Goal: Task Accomplishment & Management: Complete application form

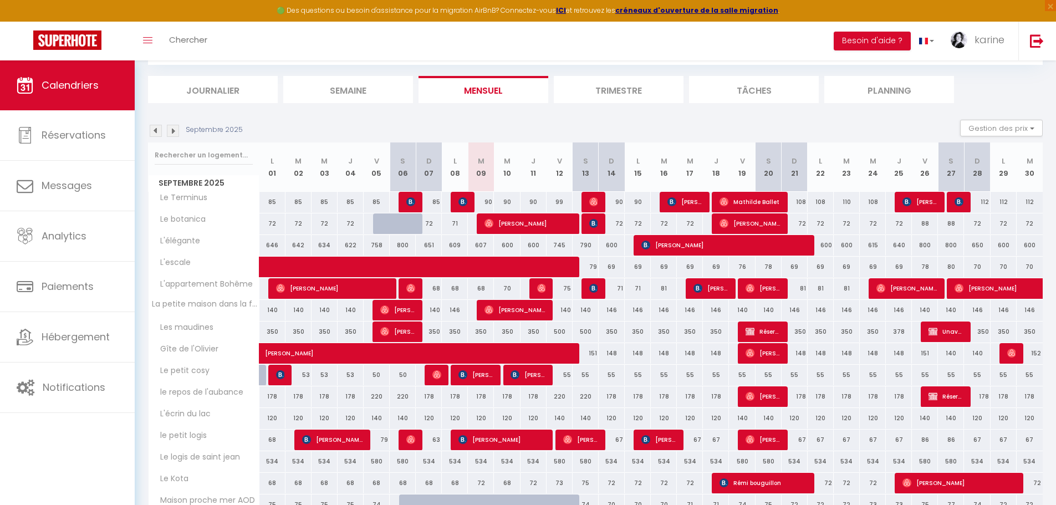
scroll to position [107, 0]
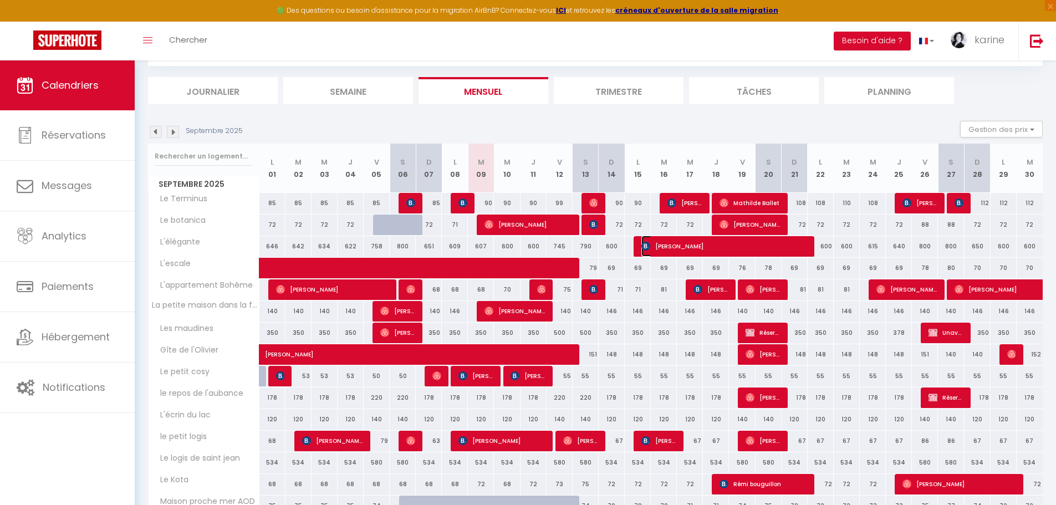
click at [700, 248] on span "[PERSON_NAME]" at bounding box center [723, 246] width 165 height 21
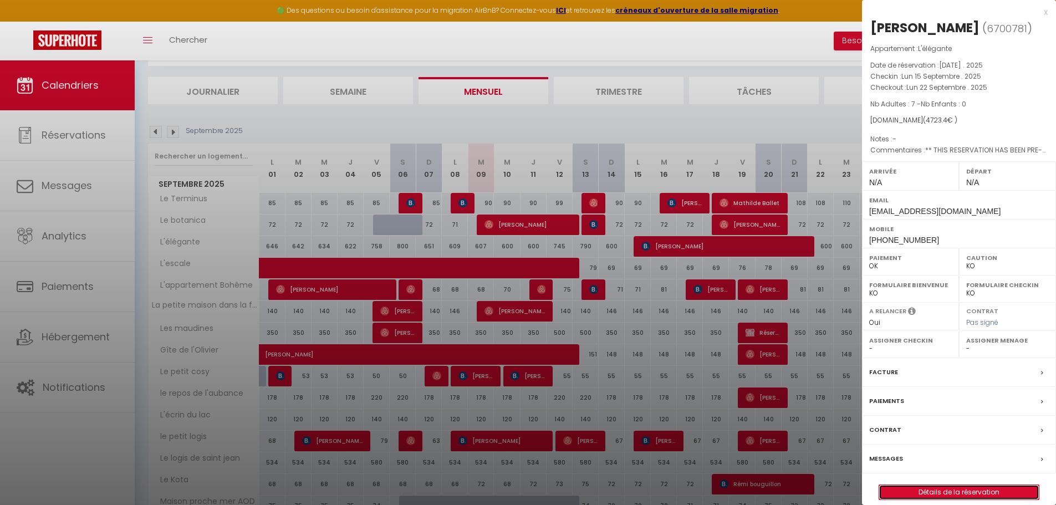
click at [955, 490] on link "Détails de la réservation" at bounding box center [959, 492] width 160 height 14
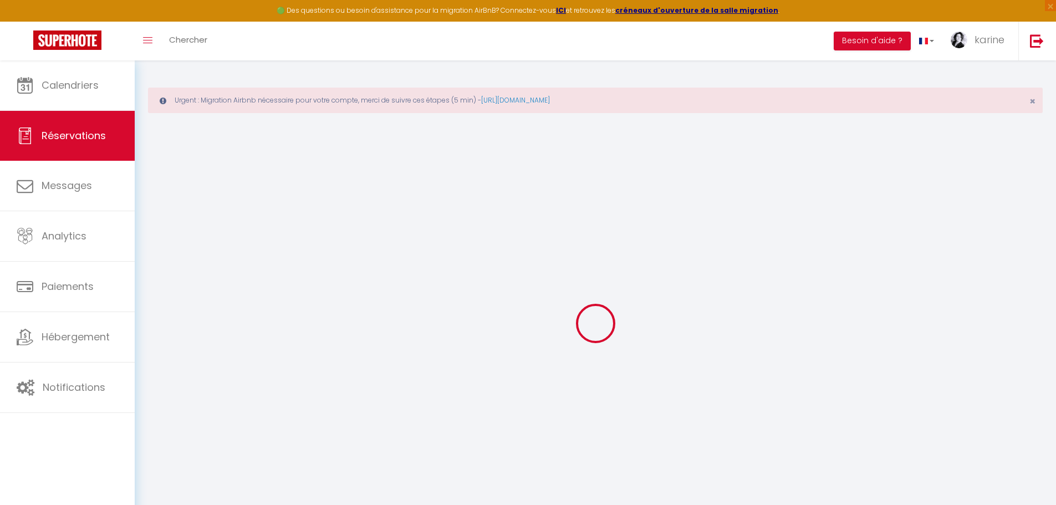
type input "[PERSON_NAME]"
type input "Croissant"
type input "[EMAIL_ADDRESS][DOMAIN_NAME]"
type input "[PHONE_NUMBER]"
type input "75116"
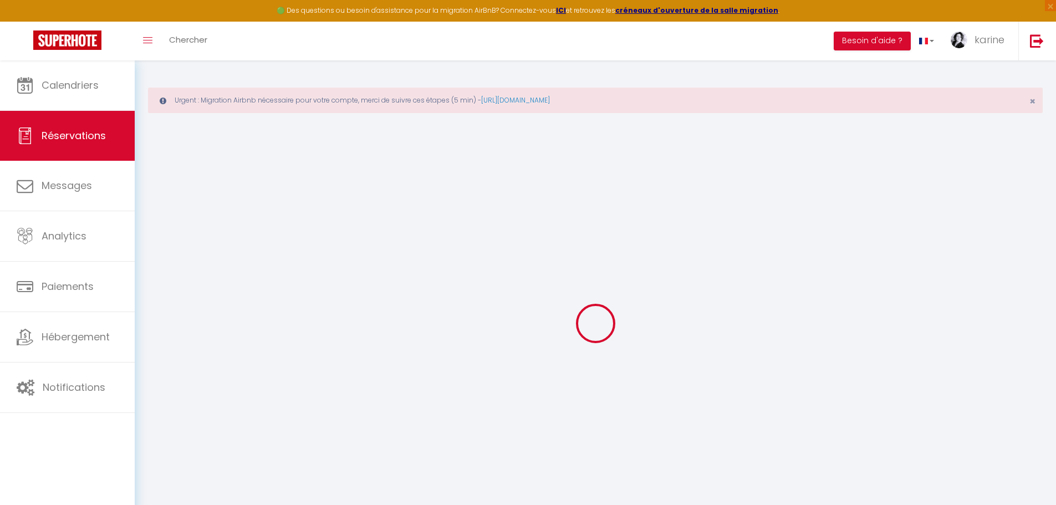
type input "[STREET_ADDRESS]"
type input "[GEOGRAPHIC_DATA]"
select select "FR"
type input "692.34"
type input "66.13"
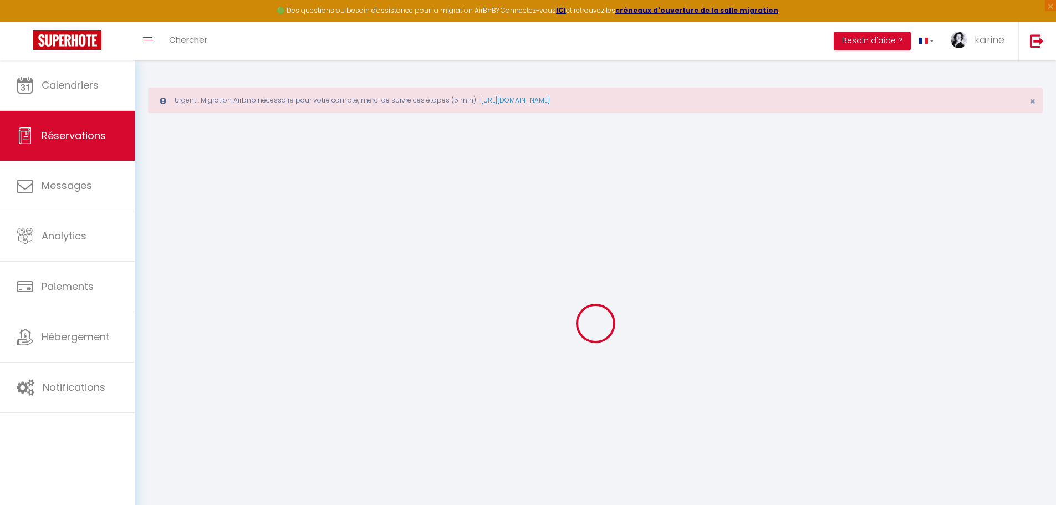
select select "35844"
select select "1"
select select
type input "7"
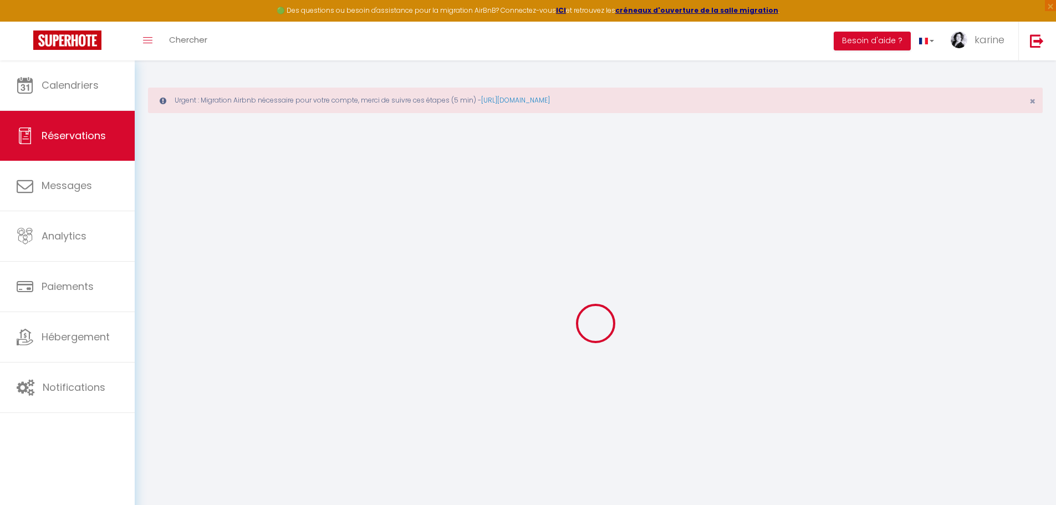
select select "12"
select select
type input "4445.6"
checkbox input "false"
type input "0"
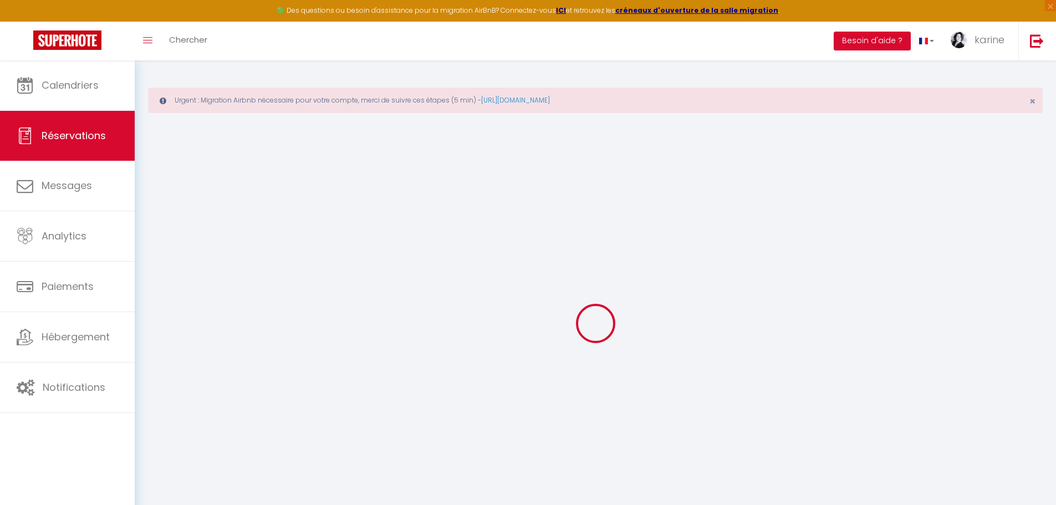
select select "2"
type input "170"
type input "0"
select select
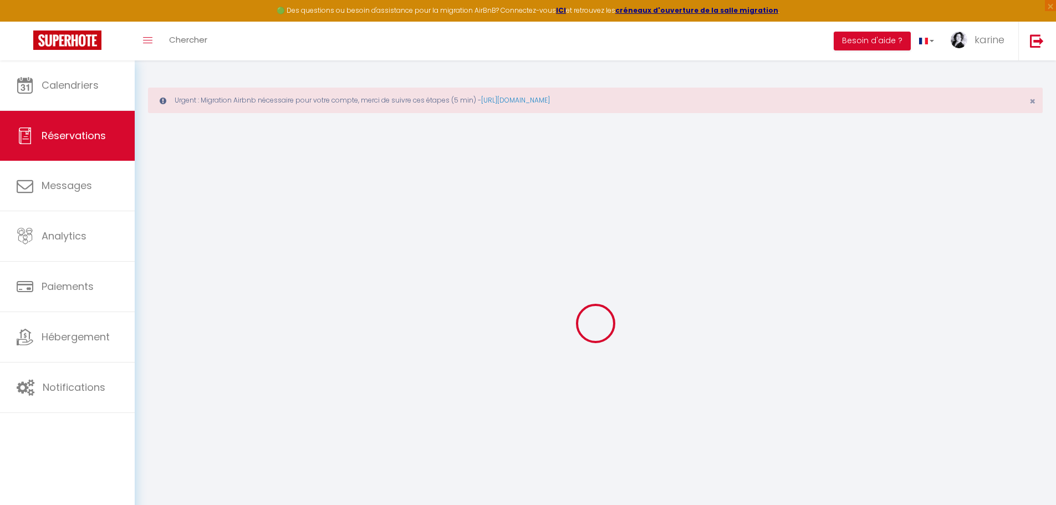
select select
select select "14"
checkbox input "false"
select select
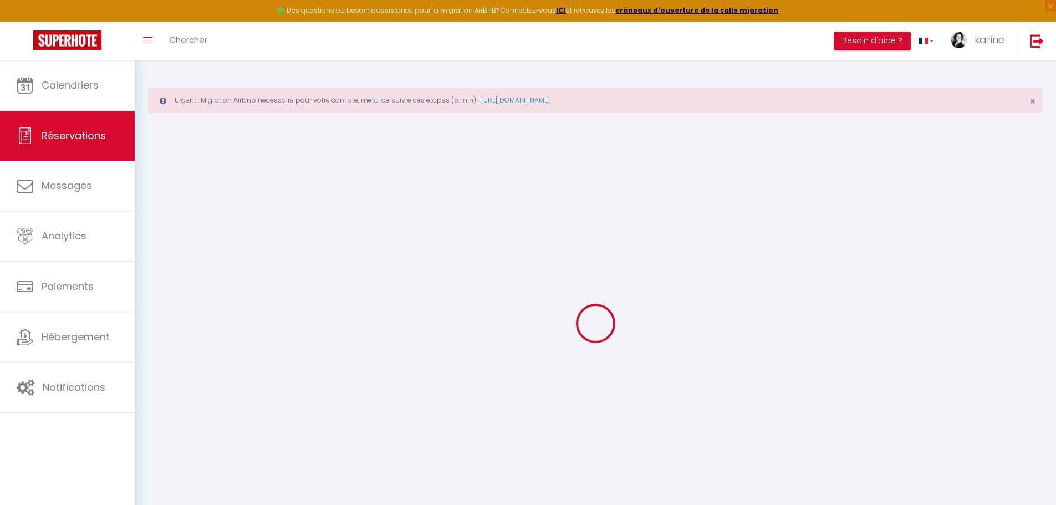
checkbox input "false"
select select
checkbox input "false"
type textarea "** THIS RESERVATION HAS BEEN PRE-PAID ** Reservation has a cancellation grace p…"
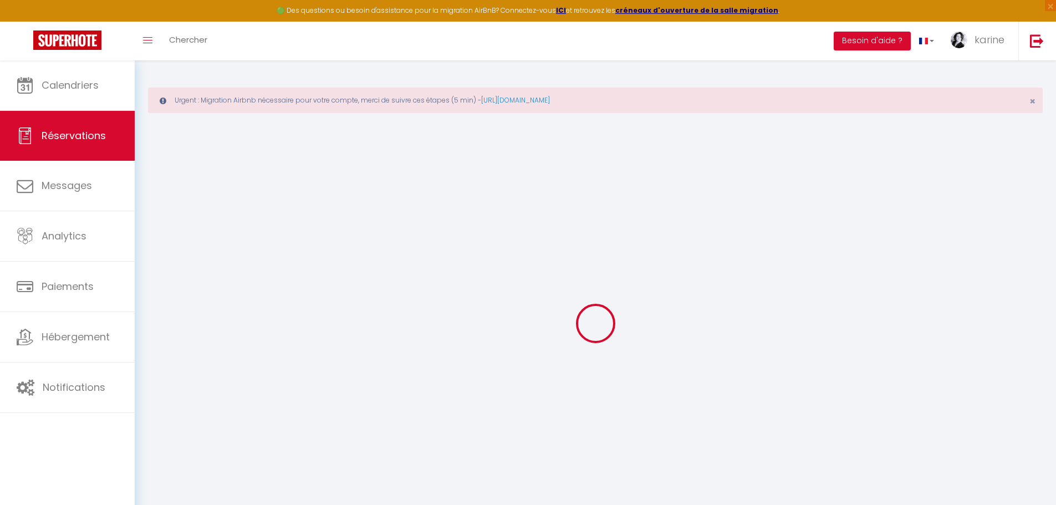
type input "170"
type input "107.8"
select select
checkbox input "false"
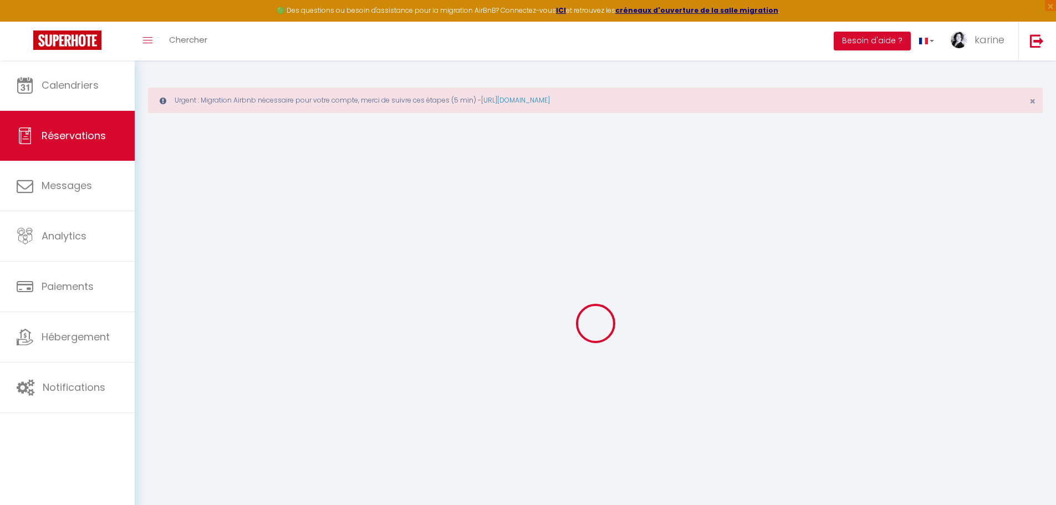
select select
